Goal: Information Seeking & Learning: Compare options

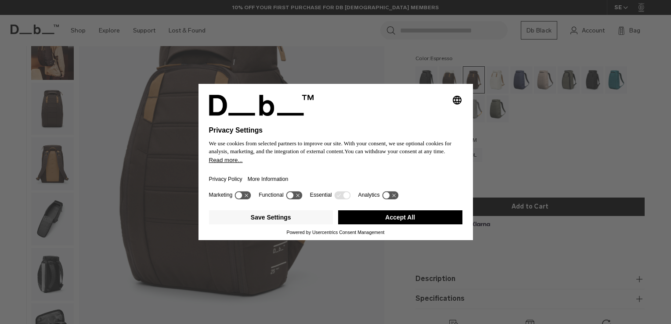
click at [406, 215] on button "Accept All" at bounding box center [400, 217] width 124 height 14
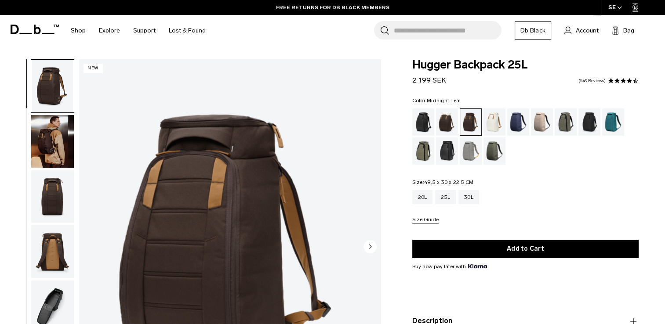
click at [615, 118] on div "Midnight Teal" at bounding box center [613, 121] width 22 height 27
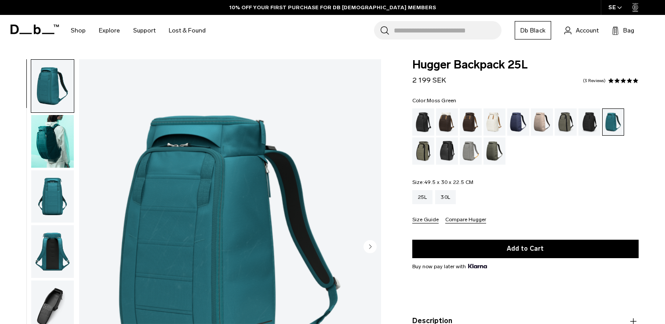
scroll to position [44, 0]
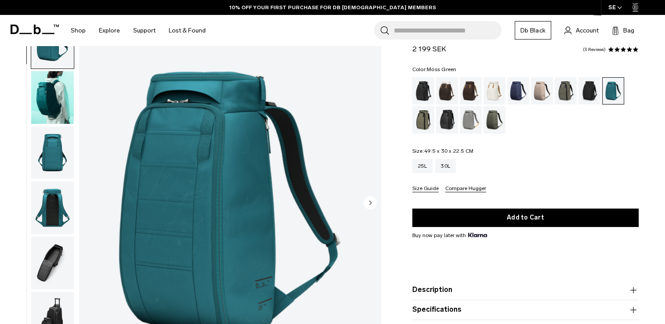
drag, startPoint x: 0, startPoint y: 0, endPoint x: 499, endPoint y: 125, distance: 513.9
click at [499, 125] on div "Moss Green" at bounding box center [494, 119] width 22 height 27
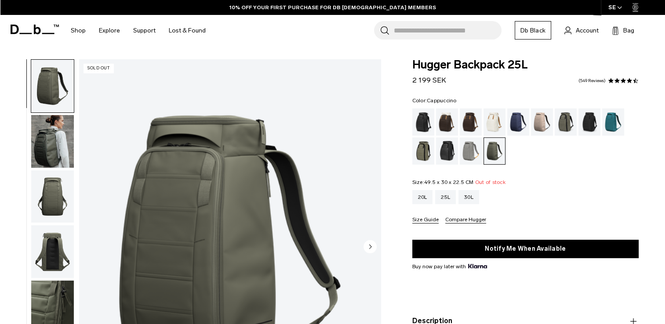
click at [450, 122] on div "Cappuccino" at bounding box center [447, 121] width 22 height 27
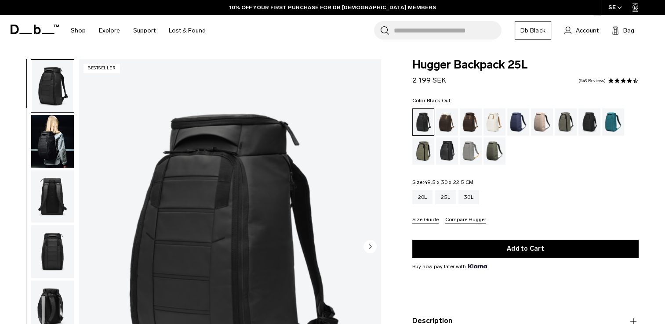
click at [425, 155] on div "Mash Green" at bounding box center [423, 150] width 22 height 27
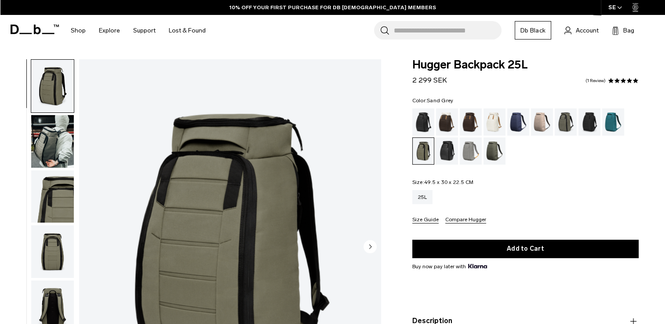
click at [473, 149] on div "Sand Grey" at bounding box center [470, 150] width 22 height 27
